Goal: Transaction & Acquisition: Subscribe to service/newsletter

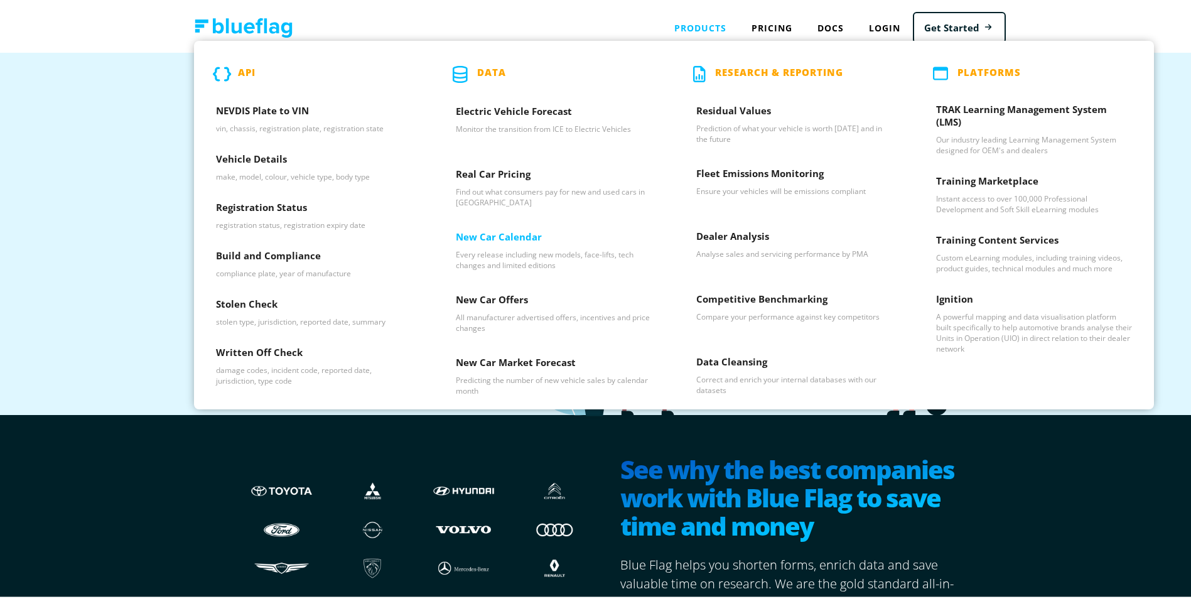
click at [502, 249] on p "Every release including new models, face-lifts, tech changes and limited editio…" at bounding box center [554, 257] width 196 height 21
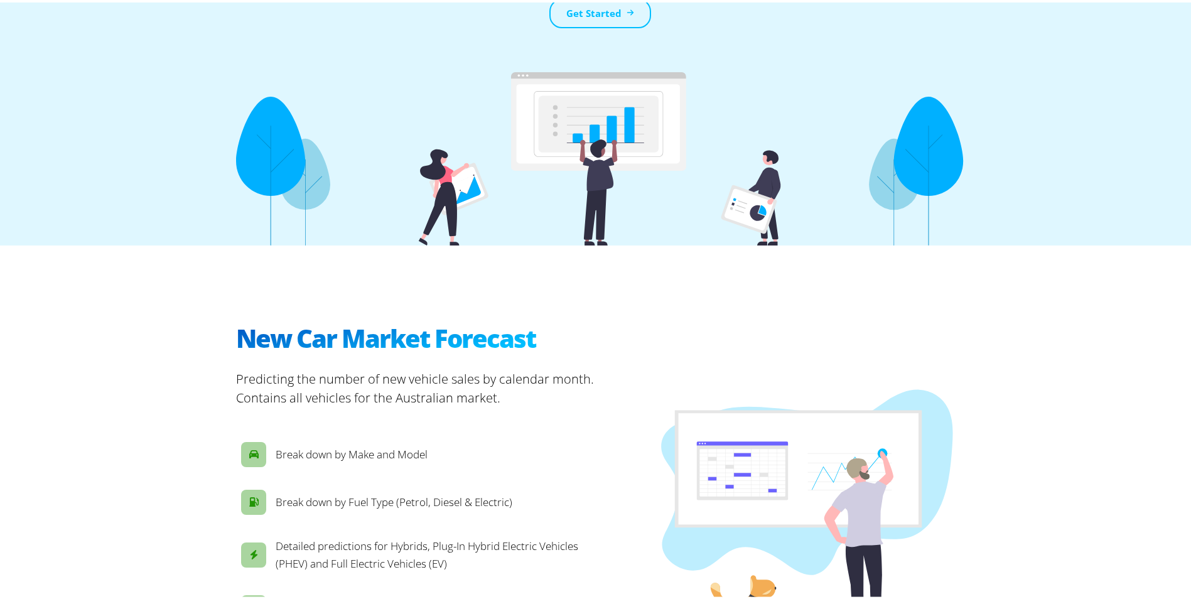
scroll to position [377, 0]
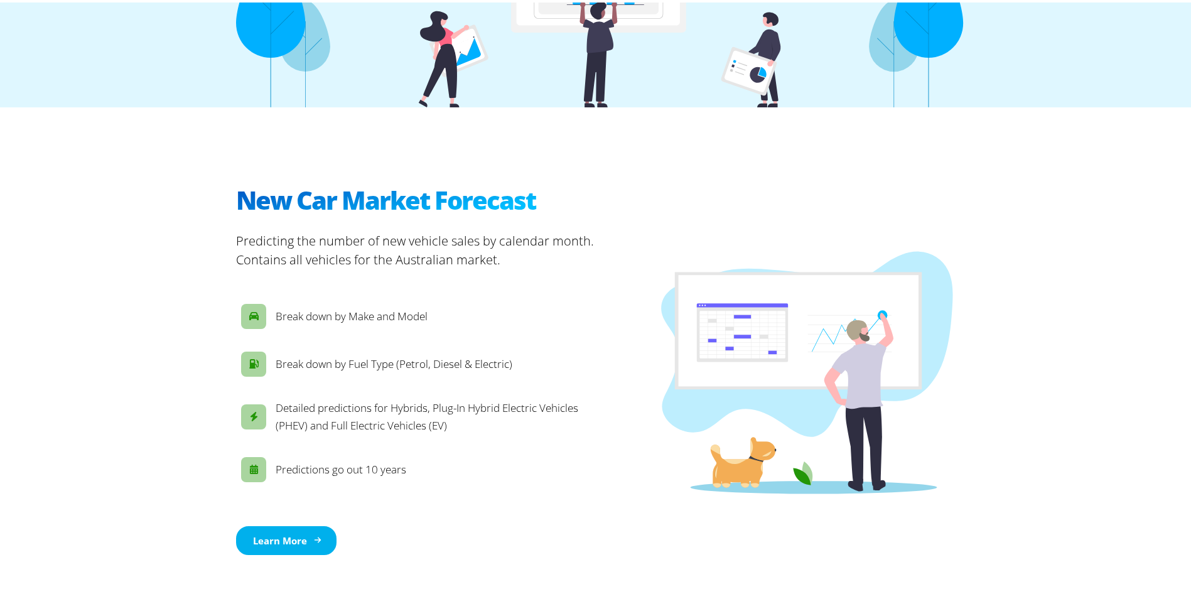
click at [328, 527] on link "Learn More" at bounding box center [286, 538] width 100 height 30
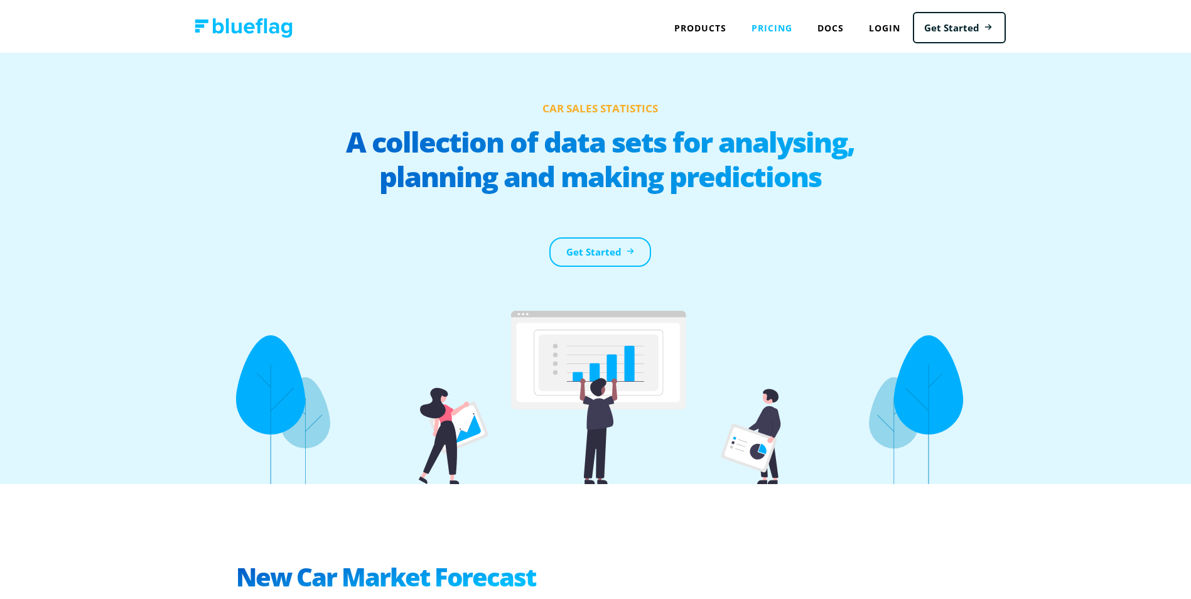
click at [749, 28] on link "Pricing" at bounding box center [772, 26] width 66 height 26
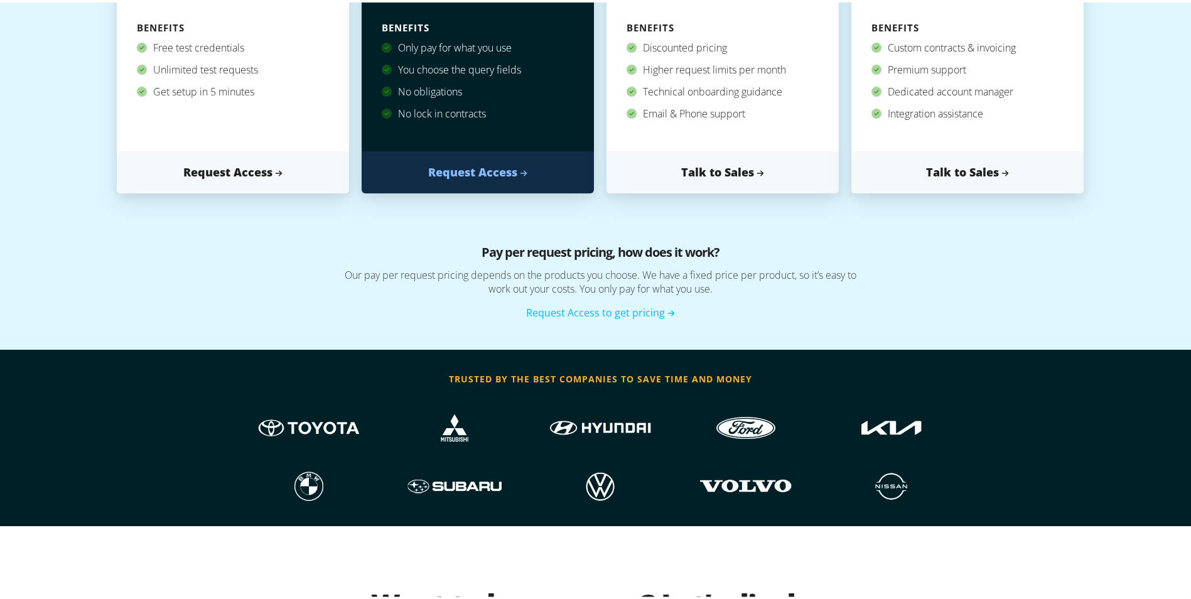
scroll to position [439, 0]
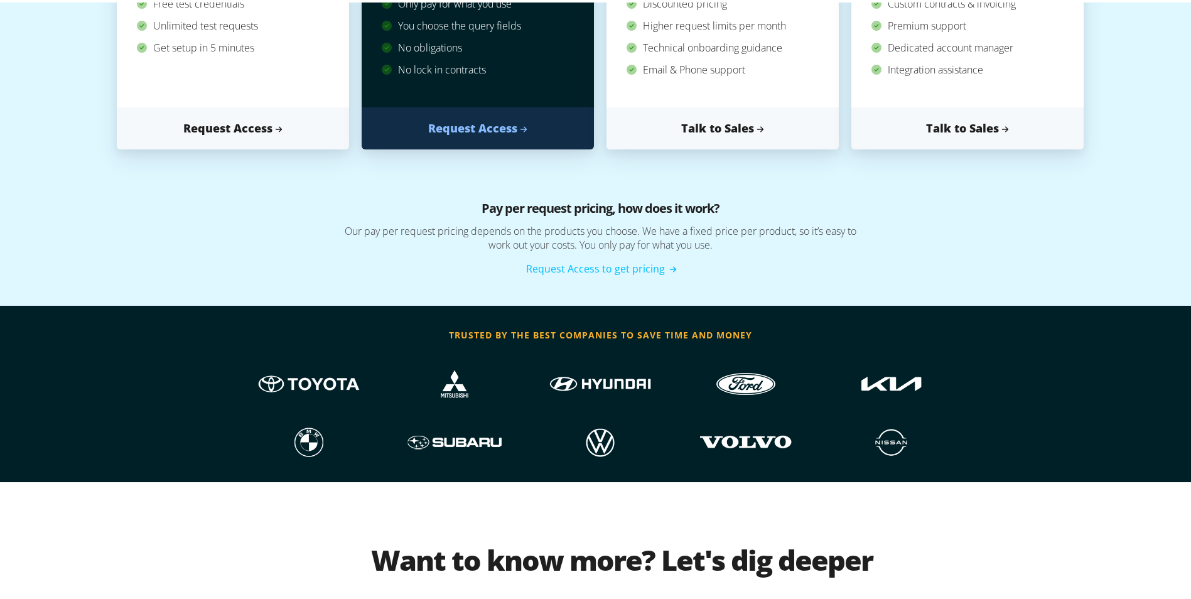
click at [644, 269] on link "Request Access to get pricing" at bounding box center [600, 266] width 149 height 14
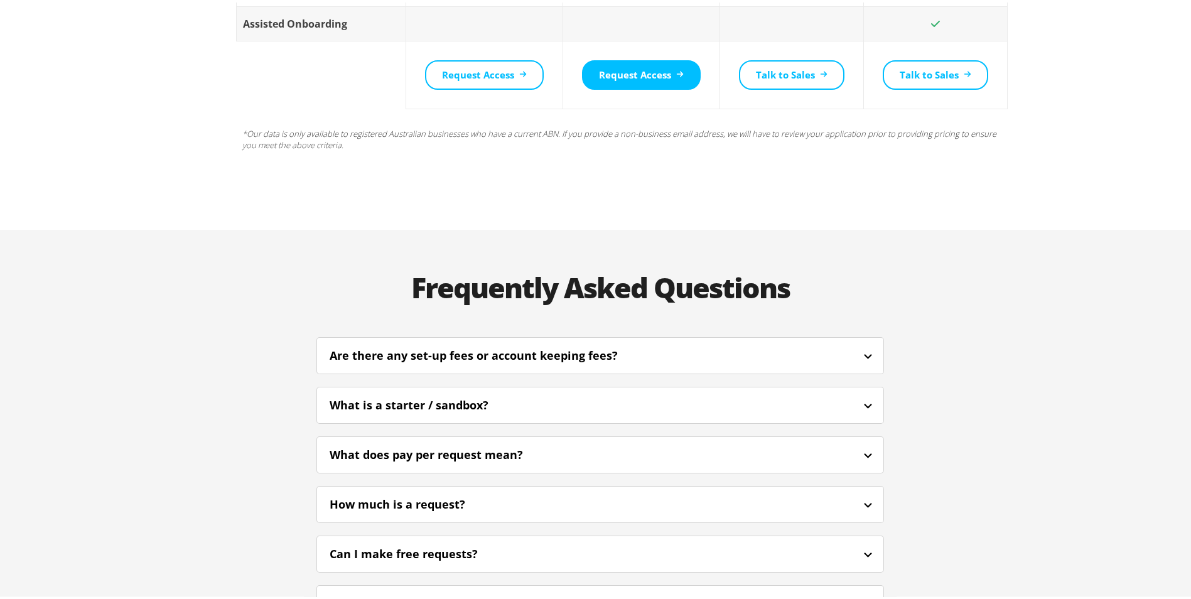
scroll to position [2762, 0]
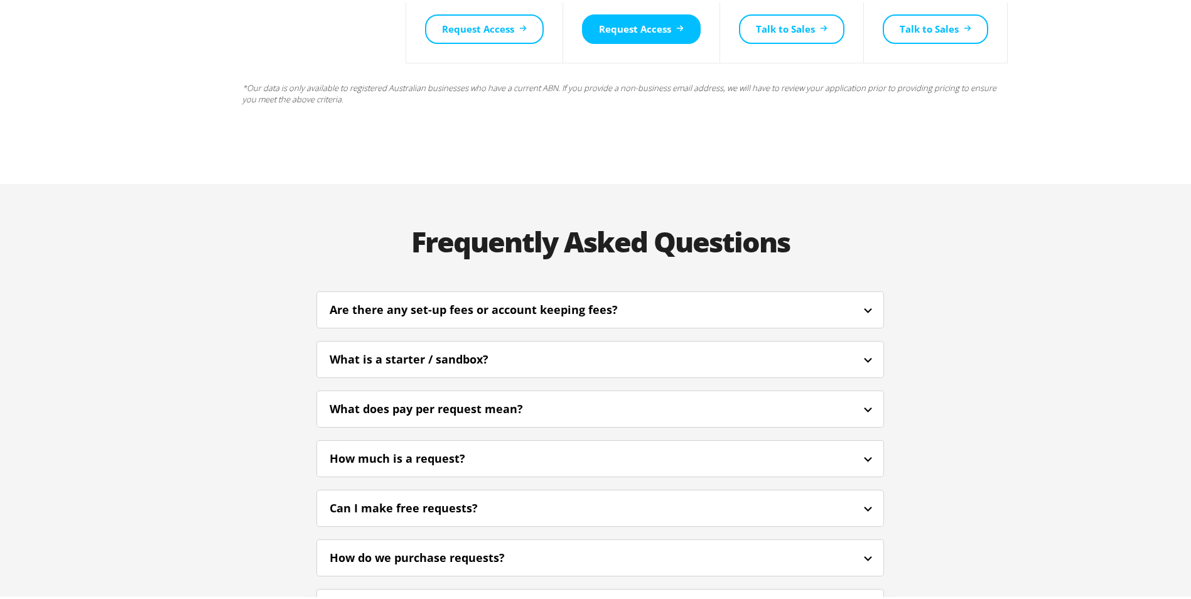
click at [582, 449] on section "Are there any set-up fees or account keeping fees? No, there are no set-up or a…" at bounding box center [600, 506] width 593 height 434
click at [587, 491] on div "Can I make free requests?" at bounding box center [600, 506] width 566 height 30
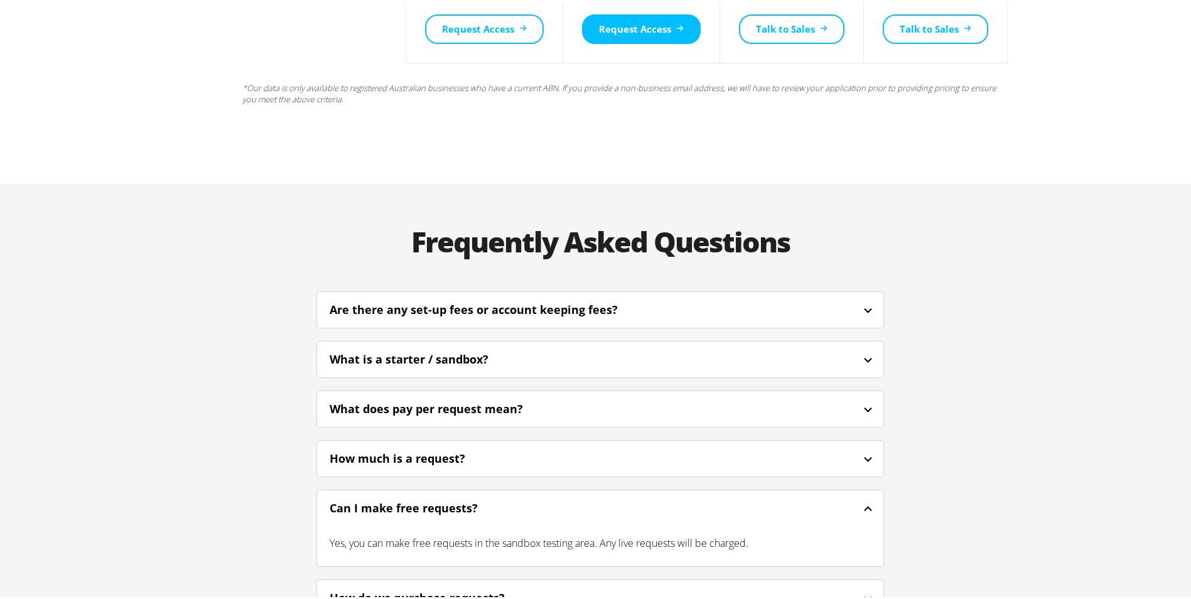
click at [600, 581] on div "How do we purchase requests?" at bounding box center [600, 596] width 566 height 30
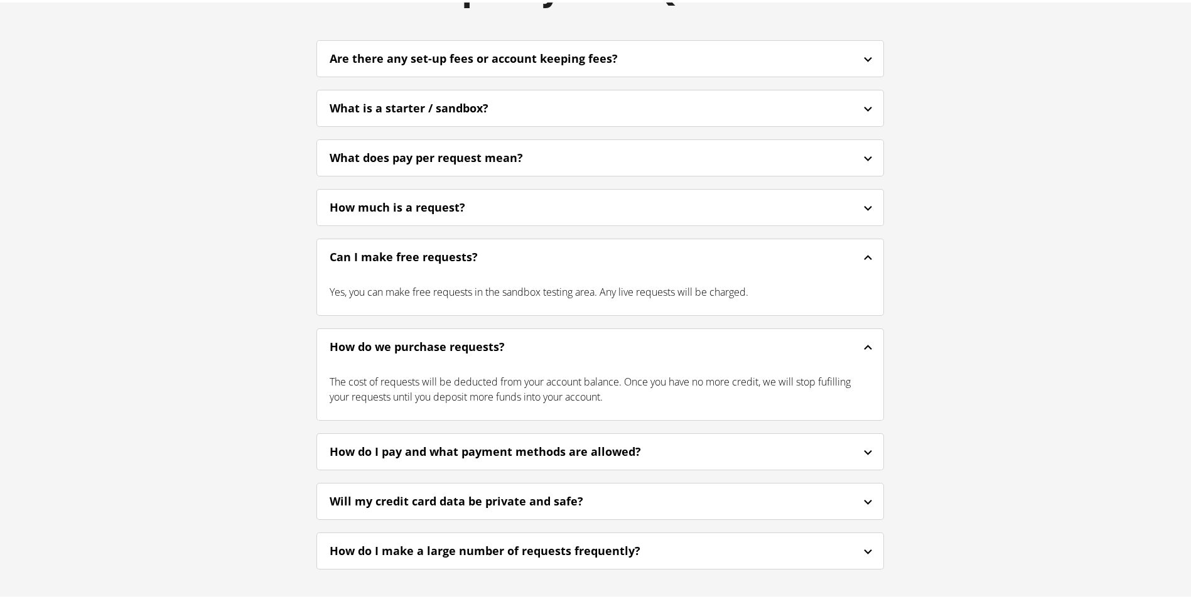
click at [605, 540] on div "How do I make a large number of requests frequently?" at bounding box center [502, 548] width 345 height 17
click at [606, 480] on section "Will my credit card data be private and safe? Yes, all card numbers are encrypt…" at bounding box center [599, 498] width 567 height 37
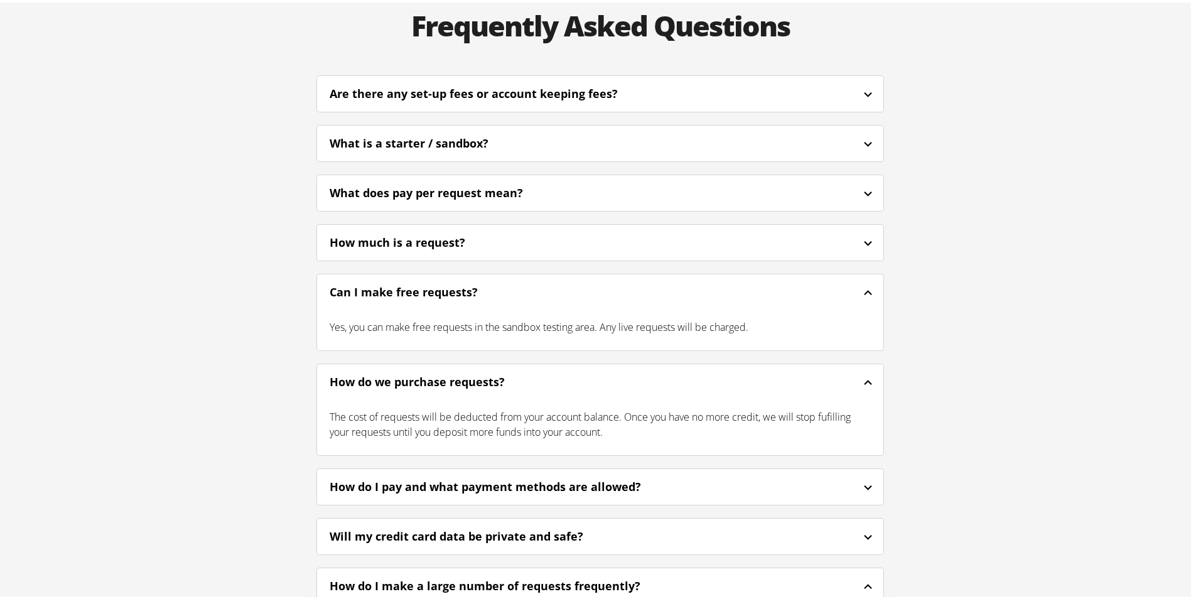
scroll to position [2950, 0]
